Goal: Task Accomplishment & Management: Manage account settings

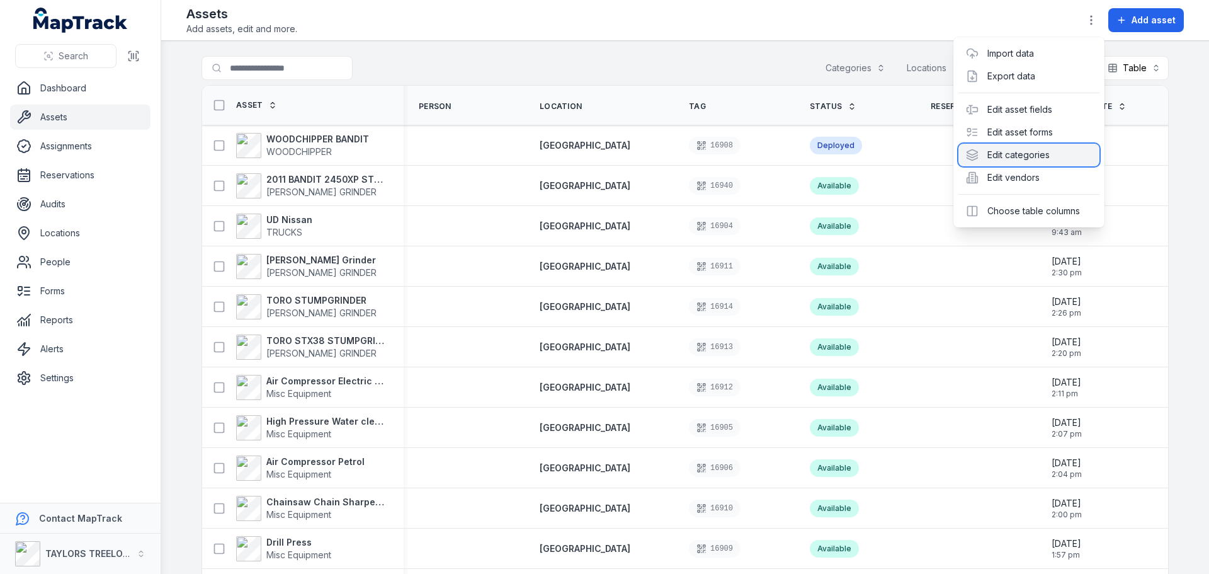
click at [1006, 159] on div "Edit categories" at bounding box center [1029, 155] width 141 height 23
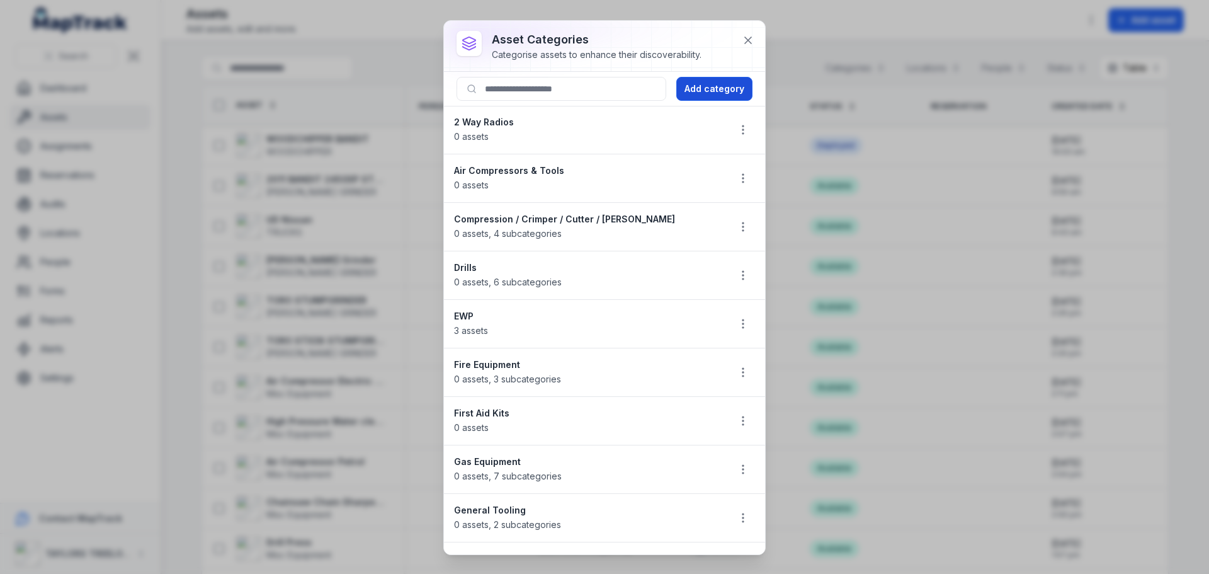
click at [704, 86] on button "Add category" at bounding box center [714, 89] width 76 height 24
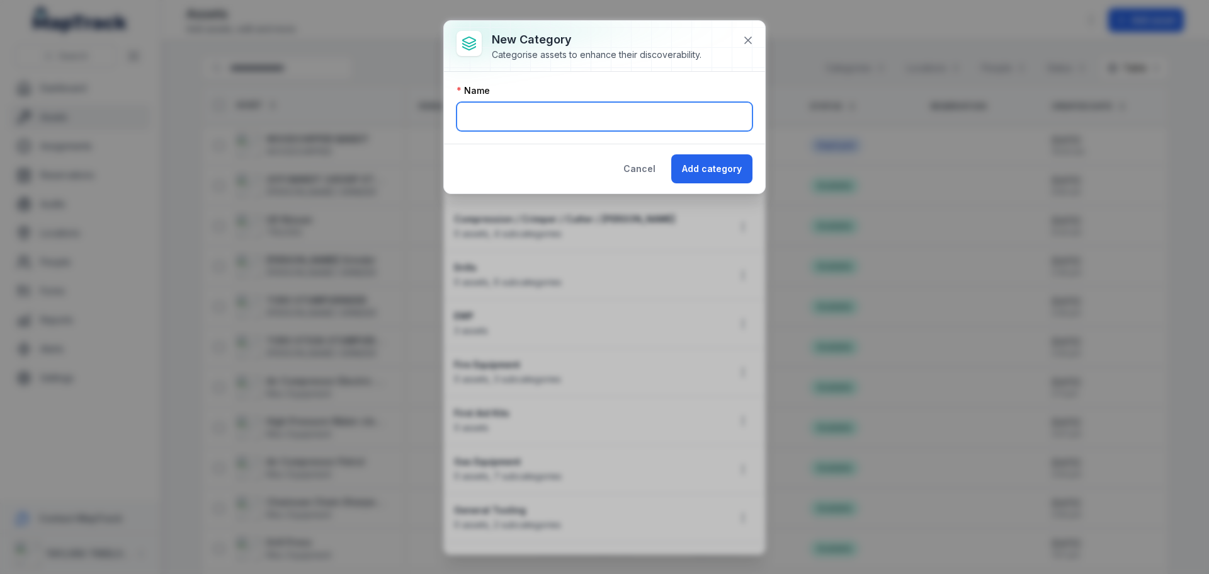
click at [627, 122] on input "text" at bounding box center [605, 116] width 296 height 29
click at [572, 115] on input "text" at bounding box center [605, 116] width 296 height 29
type input "*******"
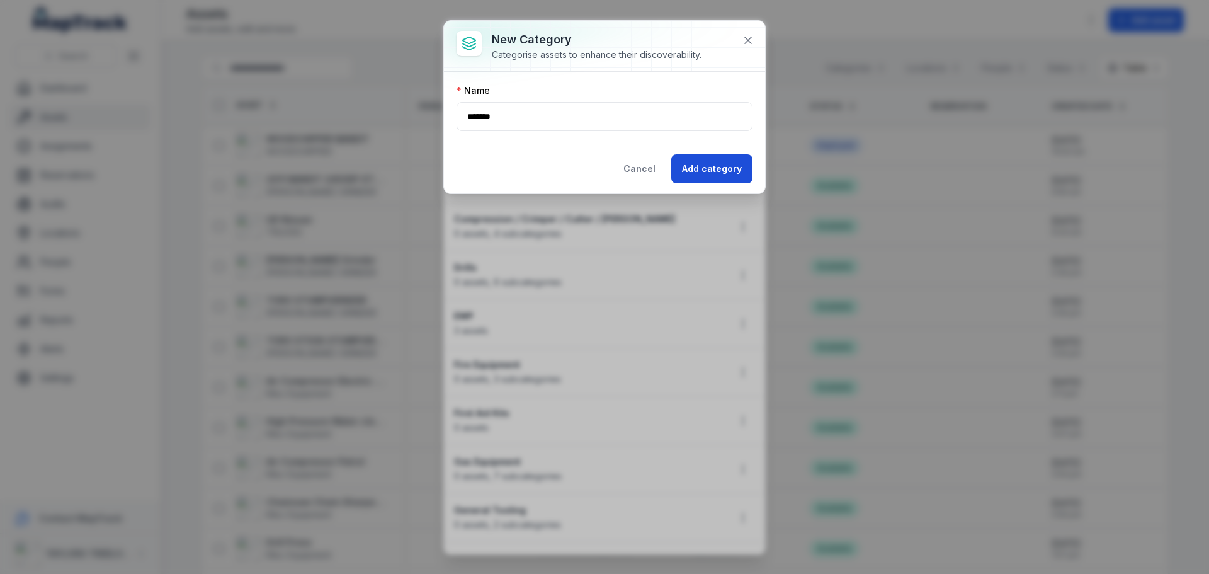
click at [728, 179] on button "Add category" at bounding box center [711, 168] width 81 height 29
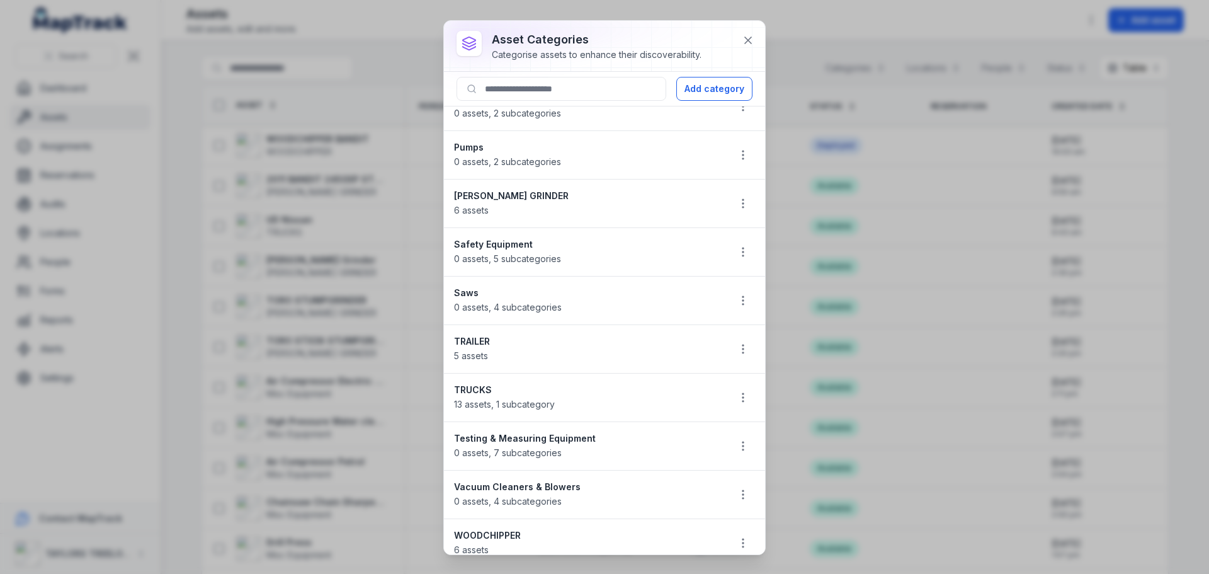
scroll to position [1054, 0]
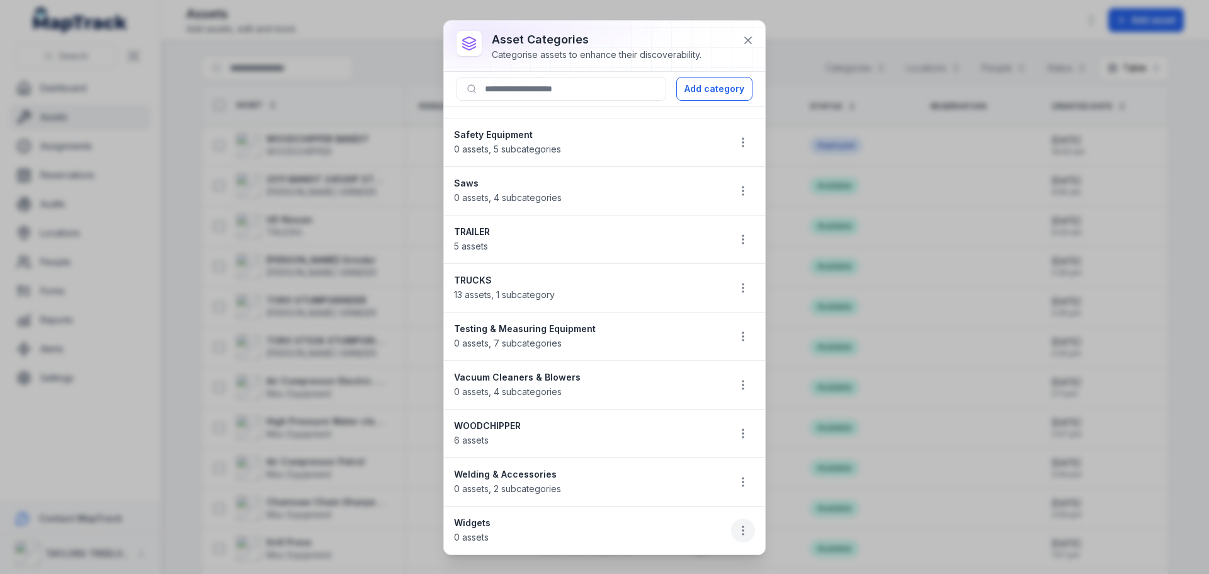
click at [737, 533] on icon "button" at bounding box center [743, 530] width 13 height 13
click at [636, 441] on div "Edit" at bounding box center [670, 441] width 141 height 23
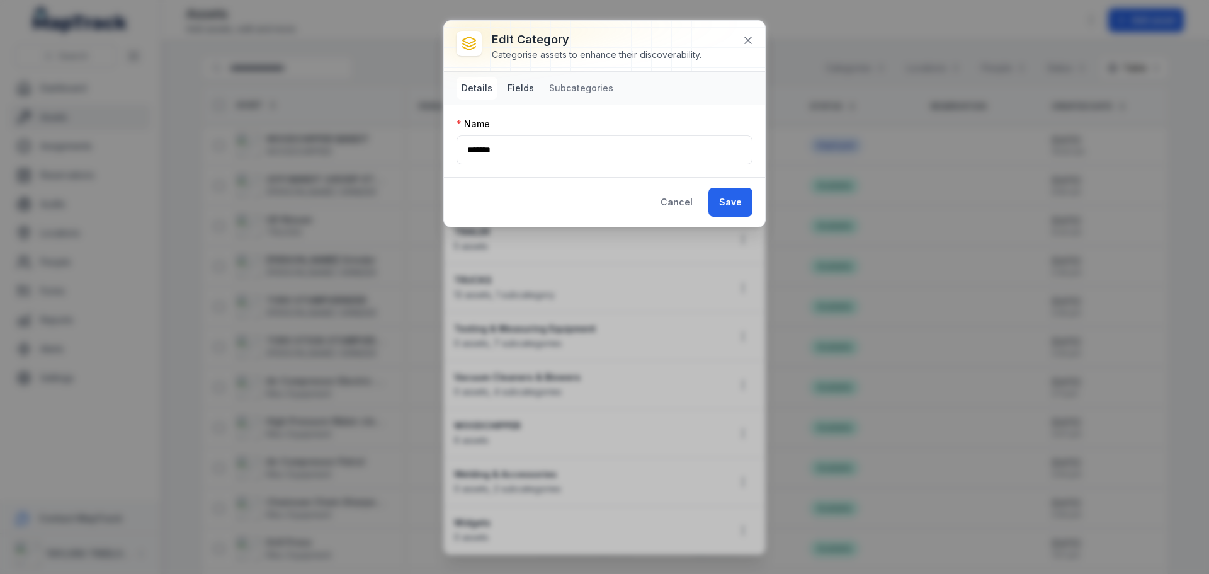
click at [524, 92] on button "Fields" at bounding box center [521, 88] width 37 height 23
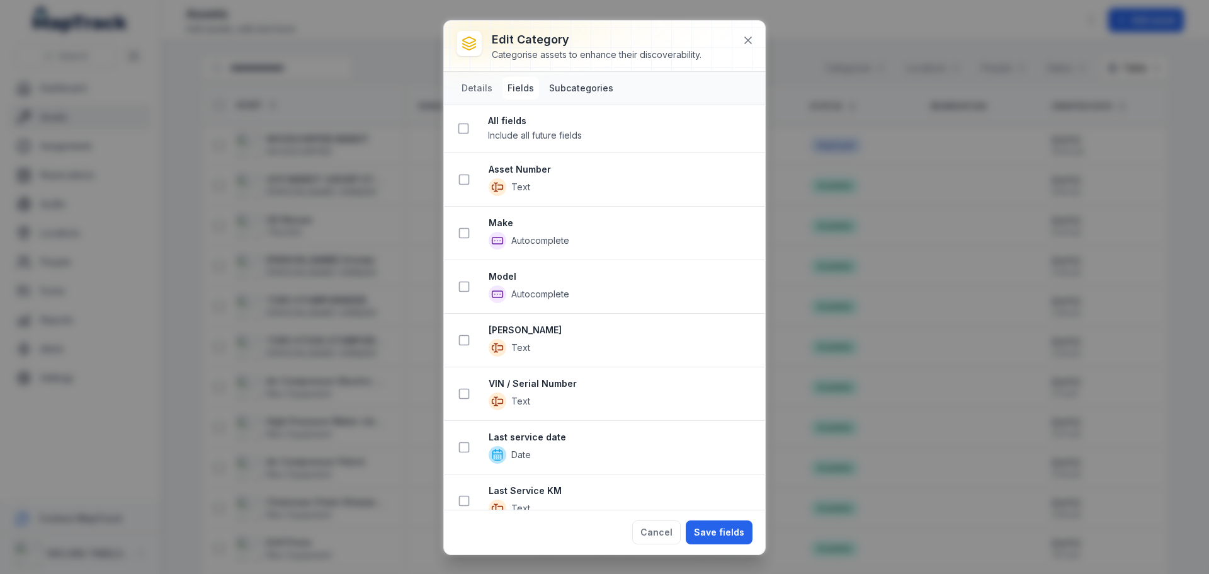
click at [562, 86] on button "Subcategories" at bounding box center [581, 88] width 74 height 23
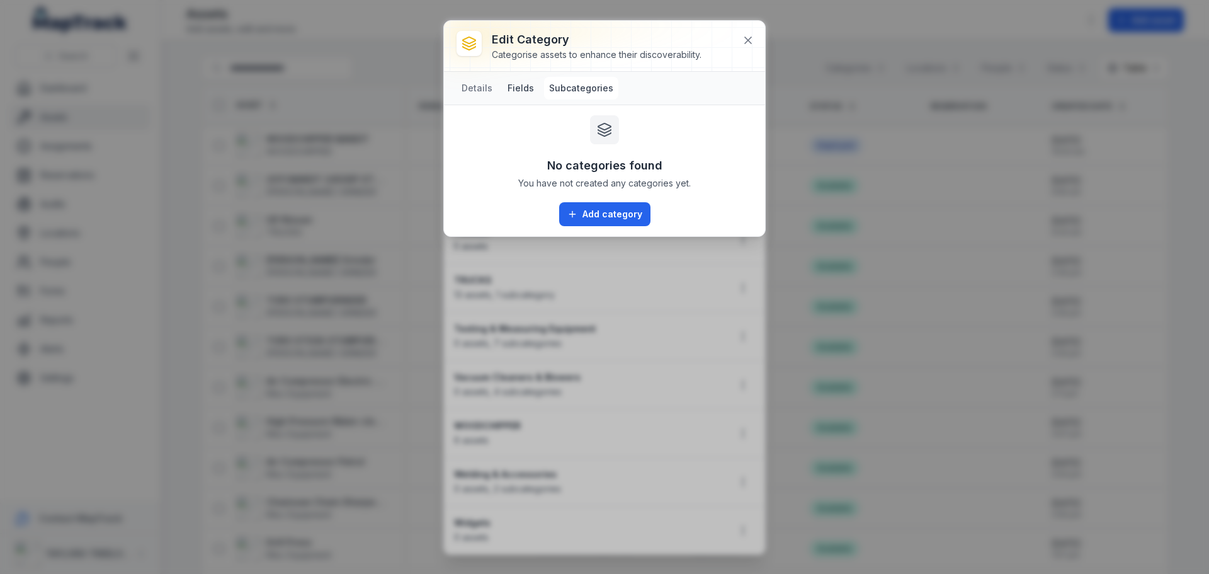
click at [524, 91] on button "Fields" at bounding box center [521, 88] width 37 height 23
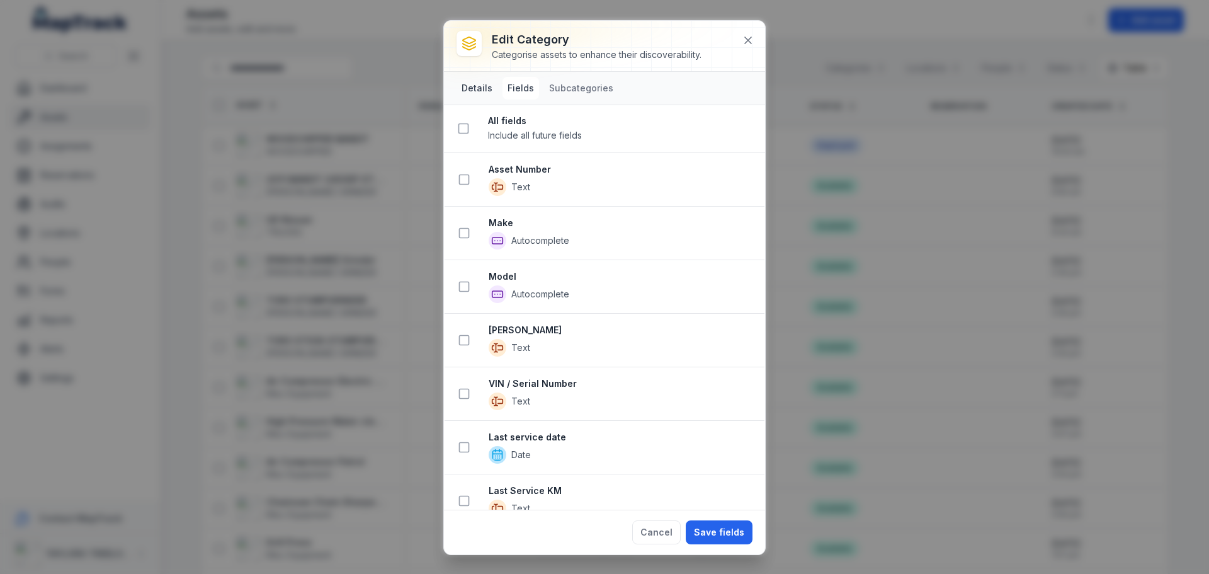
click at [486, 90] on button "Details" at bounding box center [477, 88] width 41 height 23
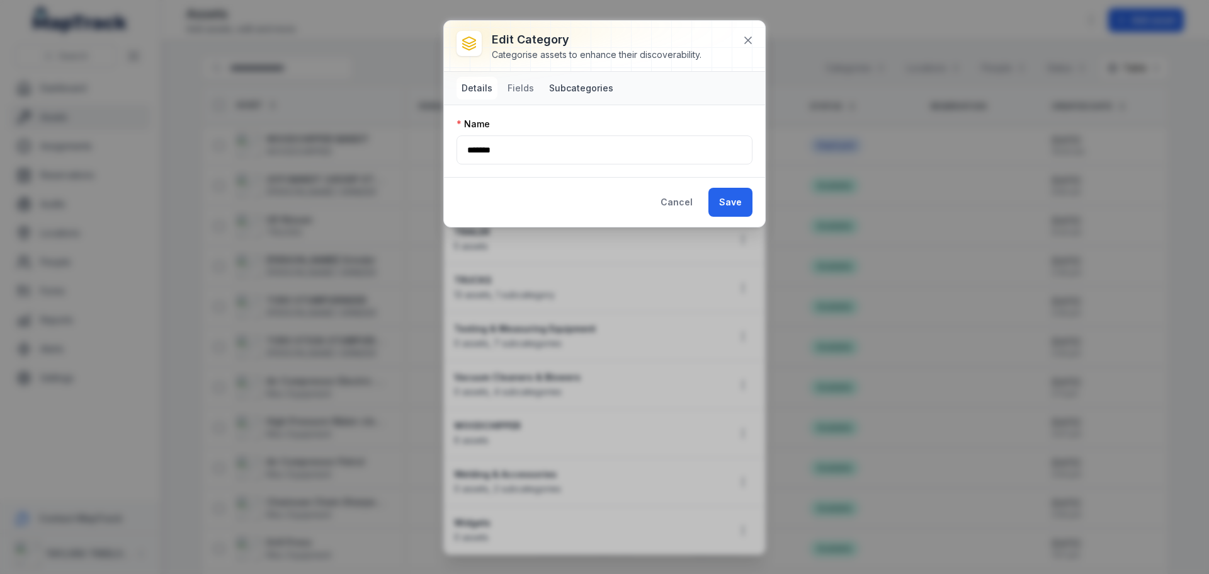
click at [573, 86] on button "Subcategories" at bounding box center [581, 88] width 74 height 23
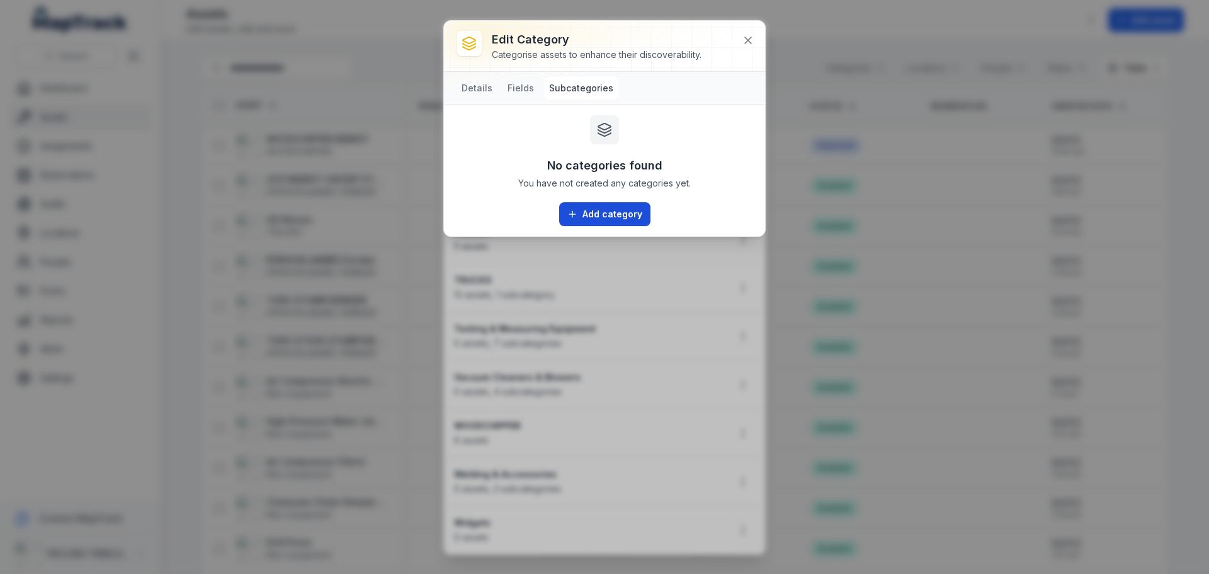
click at [608, 216] on button "Add category" at bounding box center [604, 214] width 91 height 24
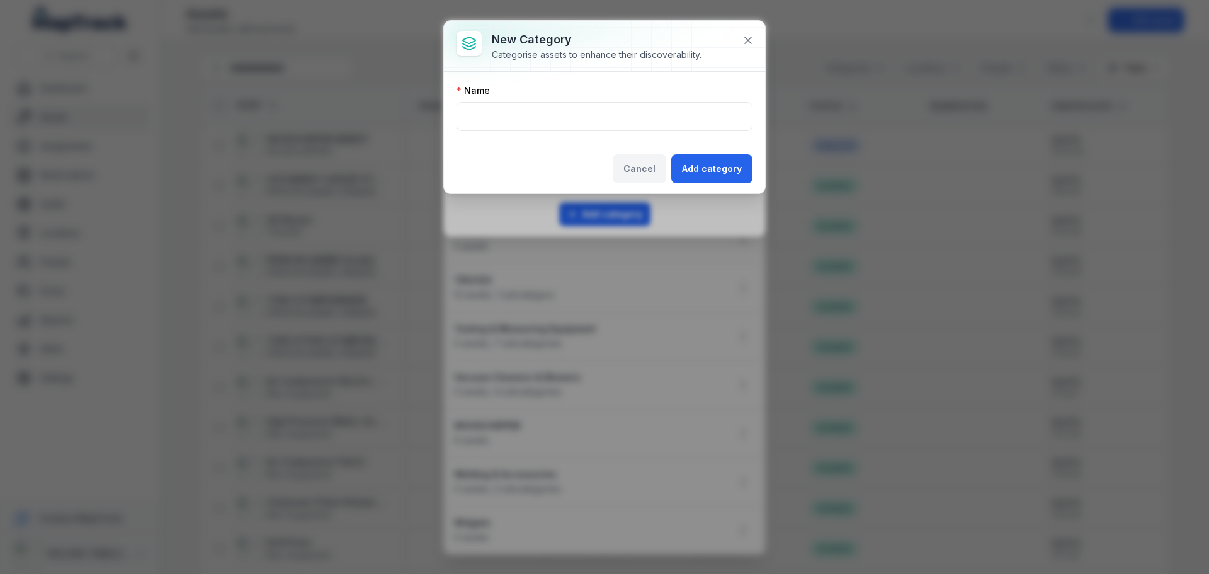
click at [629, 174] on button "Cancel" at bounding box center [640, 168] width 54 height 29
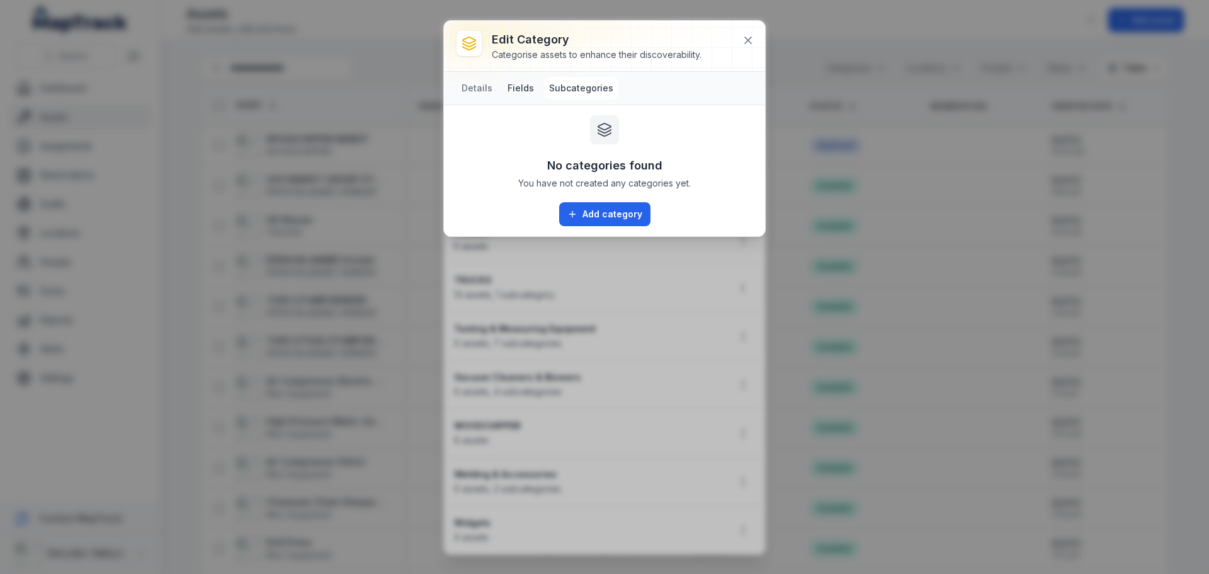
click at [518, 89] on button "Fields" at bounding box center [521, 88] width 37 height 23
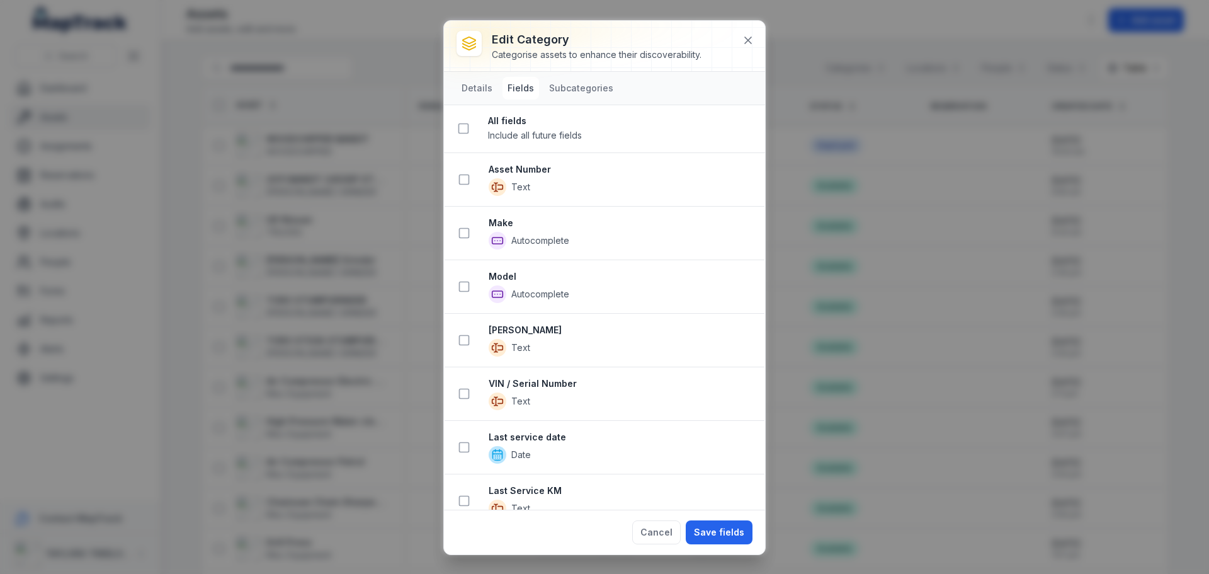
click at [392, 9] on div "Edit category Categorise assets to enhance their discoverability. Details Field…" at bounding box center [604, 287] width 1209 height 574
click at [864, 360] on div "Edit category Categorise assets to enhance their discoverability. Details Field…" at bounding box center [604, 287] width 1209 height 574
drag, startPoint x: 747, startPoint y: 39, endPoint x: 667, endPoint y: 57, distance: 82.0
click at [747, 41] on icon at bounding box center [748, 40] width 13 height 13
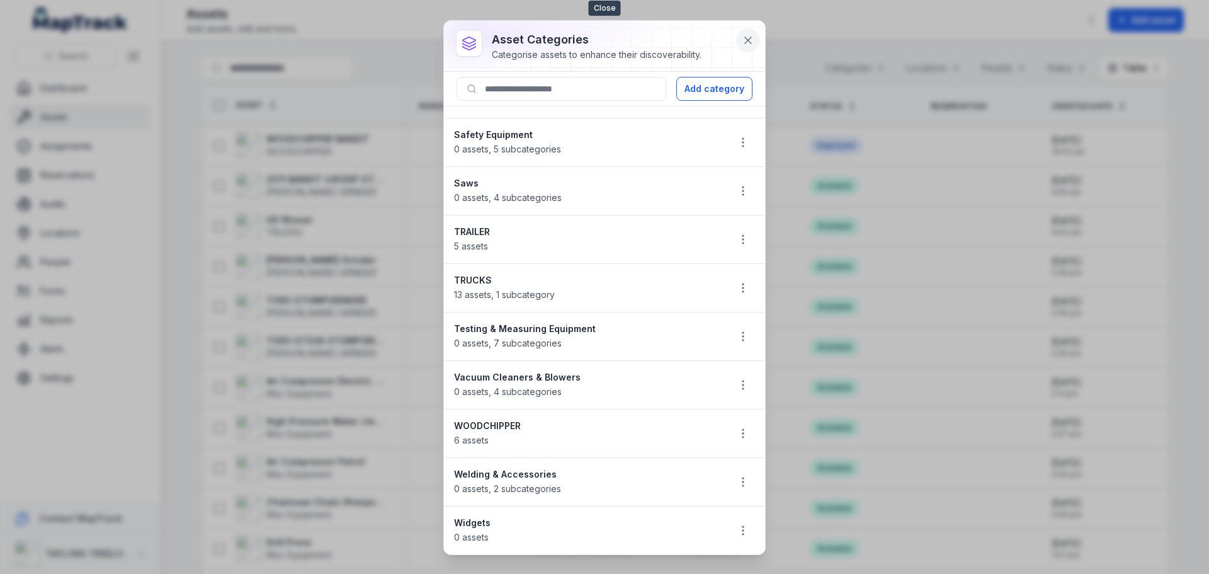
click at [749, 42] on icon at bounding box center [748, 40] width 6 height 6
